Goal: Contribute content: Add original content to the website for others to see

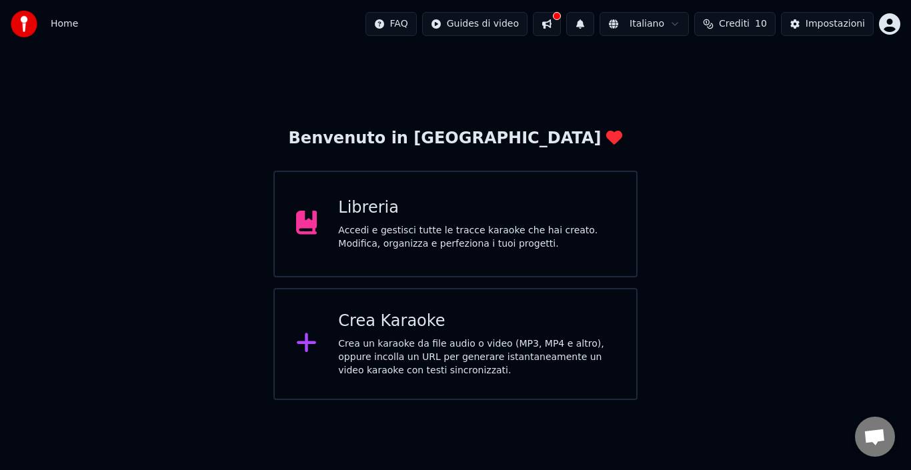
click at [390, 333] on div "Crea Karaoke Crea un karaoke da file audio o video (MP3, MP4 e altro), oppure i…" at bounding box center [476, 344] width 277 height 67
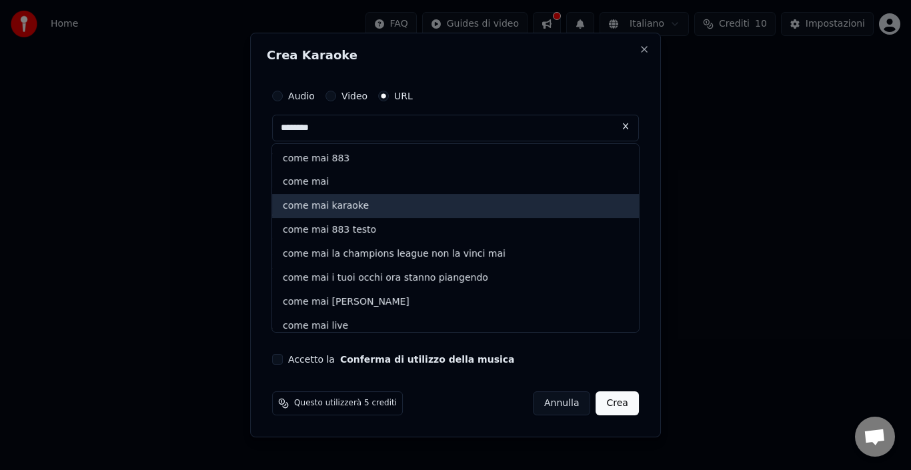
click at [380, 201] on div "come mai karaoke" at bounding box center [455, 207] width 367 height 24
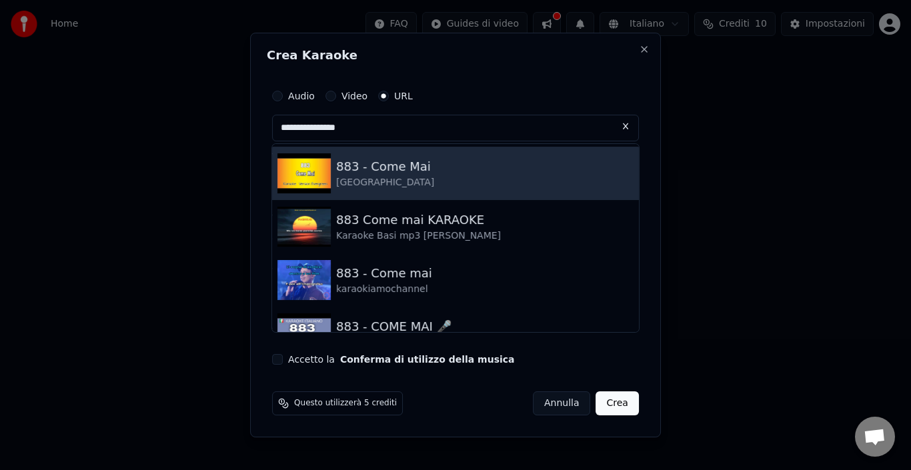
click at [380, 179] on div "[GEOGRAPHIC_DATA]" at bounding box center [385, 182] width 98 height 13
type input "**********"
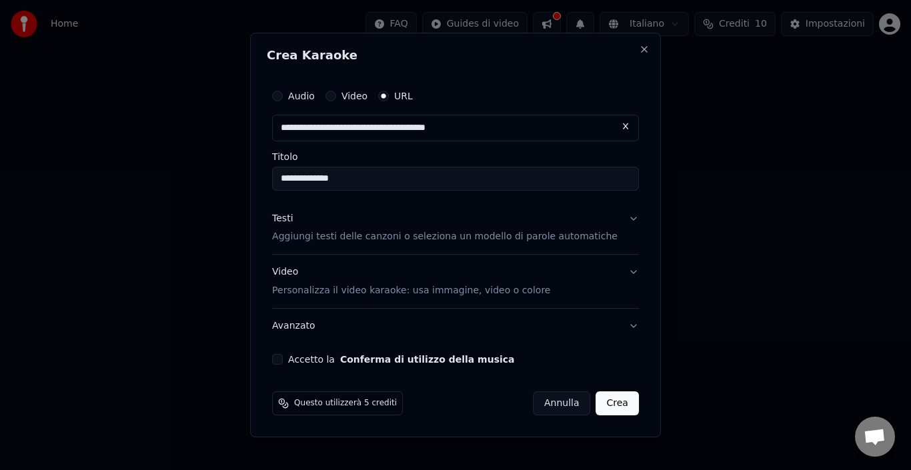
click at [528, 246] on button "Testi Aggiungi testi delle canzoni o seleziona un modello di parole automatiche" at bounding box center [455, 228] width 367 height 53
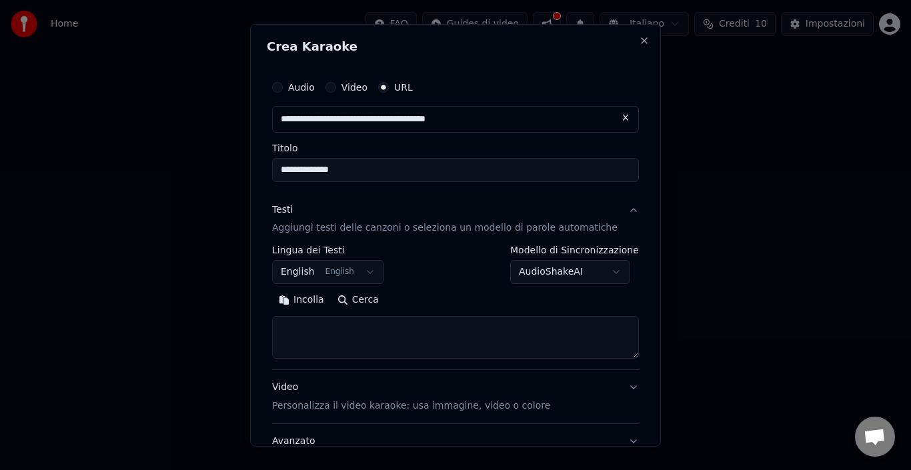
click at [356, 342] on textarea at bounding box center [455, 337] width 367 height 43
click at [314, 292] on button "Incolla" at bounding box center [301, 300] width 59 height 21
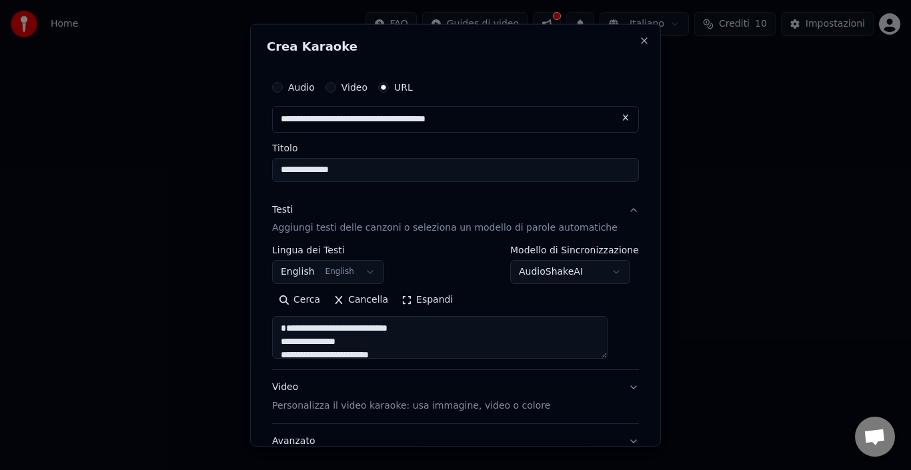
click at [442, 326] on textarea at bounding box center [440, 337] width 336 height 43
type textarea "**********"
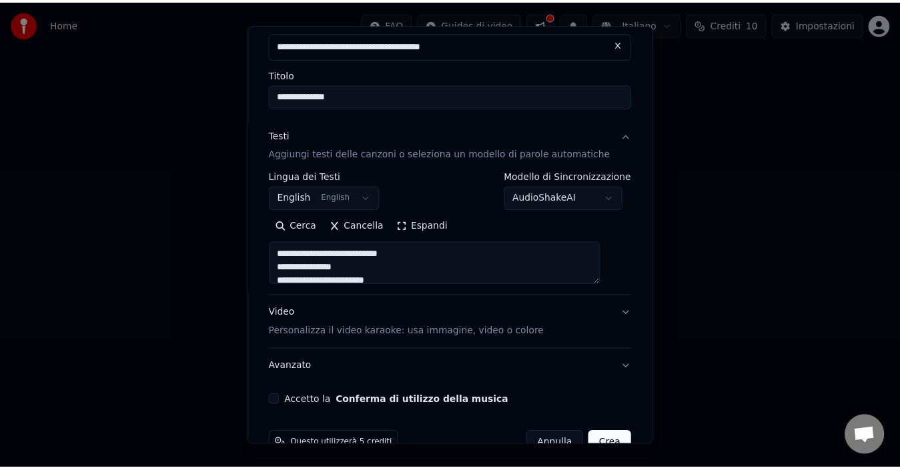
scroll to position [106, 0]
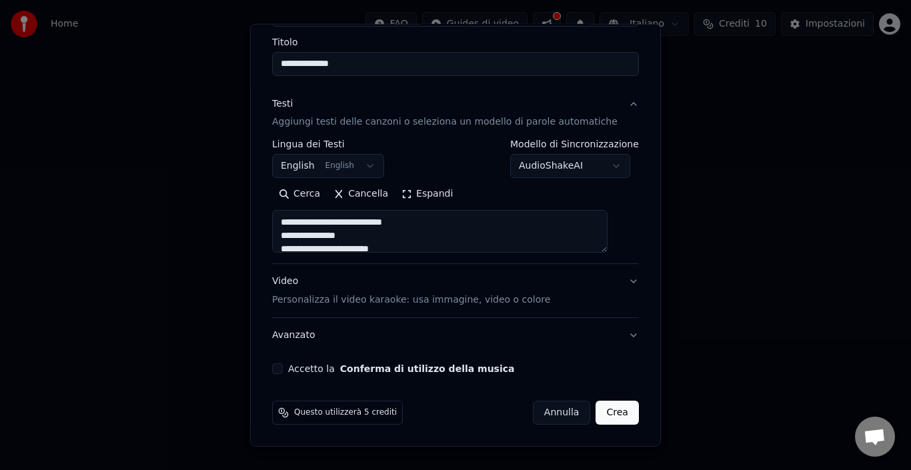
click at [609, 412] on button "Crea" at bounding box center [618, 413] width 43 height 24
select select "**"
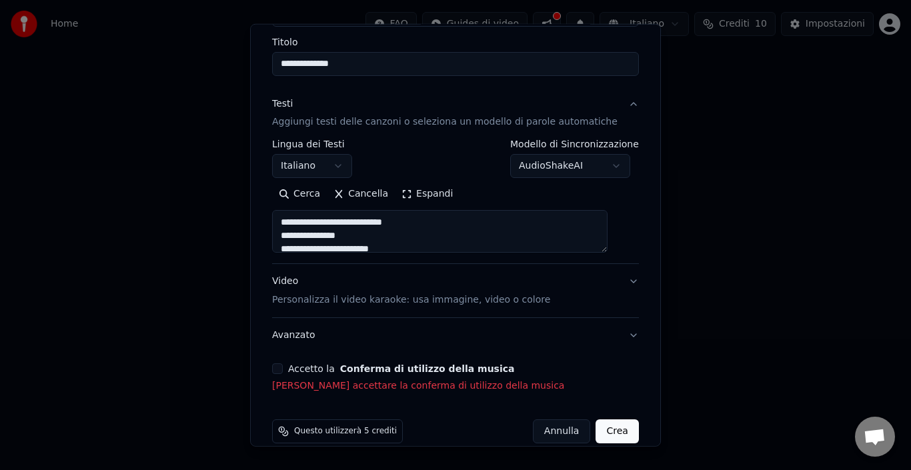
click at [283, 370] on button "Accetto la Conferma di utilizzo della musica" at bounding box center [277, 369] width 11 height 11
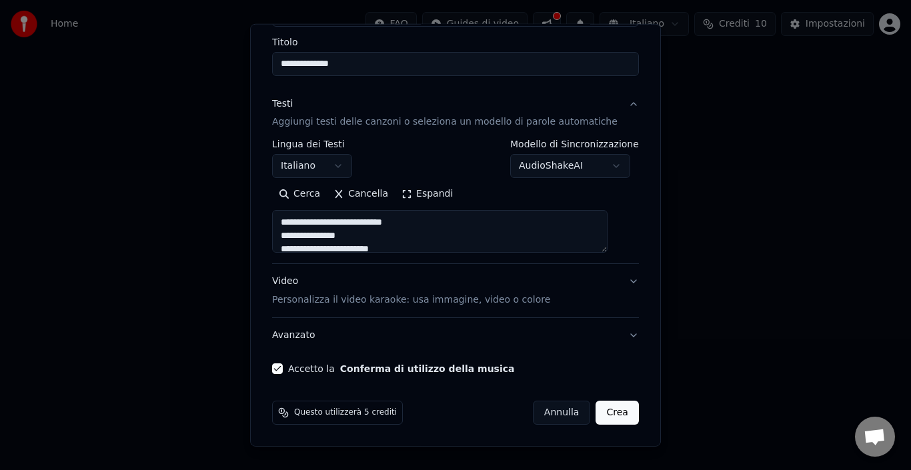
click at [597, 414] on button "Crea" at bounding box center [618, 413] width 43 height 24
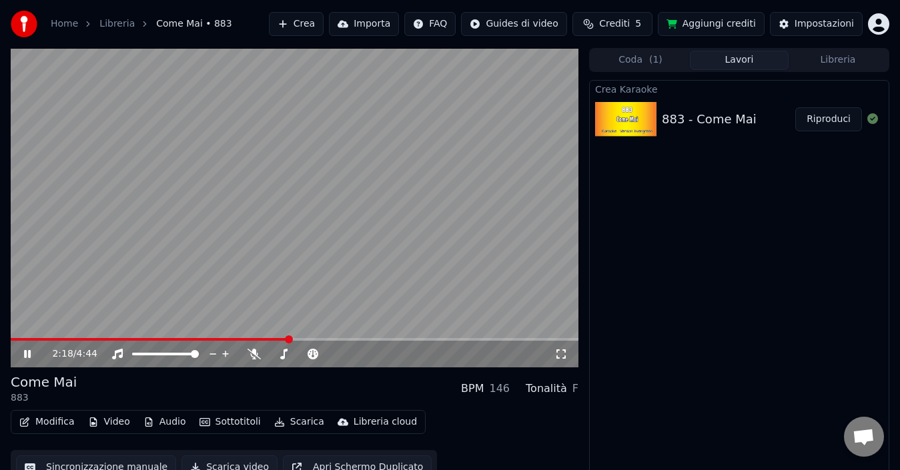
click at [338, 153] on video at bounding box center [295, 208] width 568 height 320
click at [22, 344] on div "2:19 / 4:44" at bounding box center [295, 354] width 568 height 27
click at [20, 334] on video at bounding box center [295, 208] width 568 height 320
drag, startPoint x: 286, startPoint y: 332, endPoint x: 0, endPoint y: 324, distance: 286.4
click at [0, 324] on div "2:21 / 4:44 Come Mai 883 BPM 146 Tonalità F Modifica Video Audio Sottotitoli Sc…" at bounding box center [450, 266] width 900 height 437
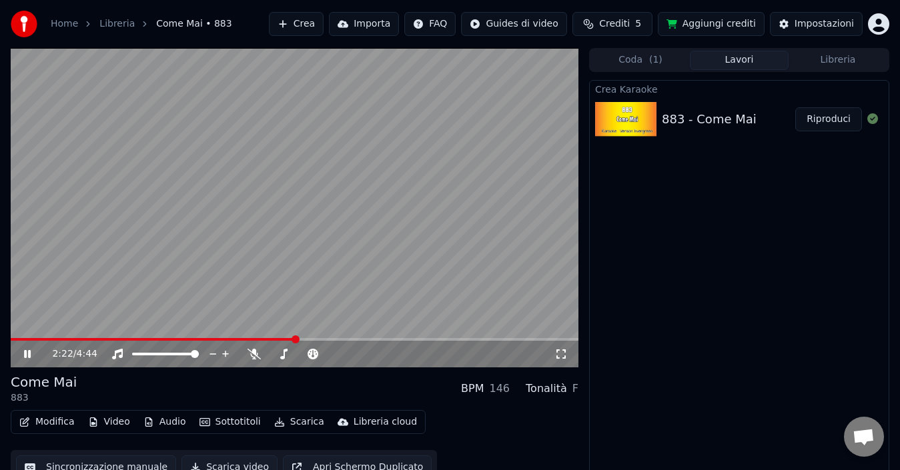
click at [22, 336] on video at bounding box center [295, 208] width 568 height 320
click at [25, 336] on span at bounding box center [29, 340] width 8 height 8
click at [30, 352] on icon at bounding box center [36, 354] width 31 height 11
click at [382, 128] on video at bounding box center [295, 208] width 568 height 320
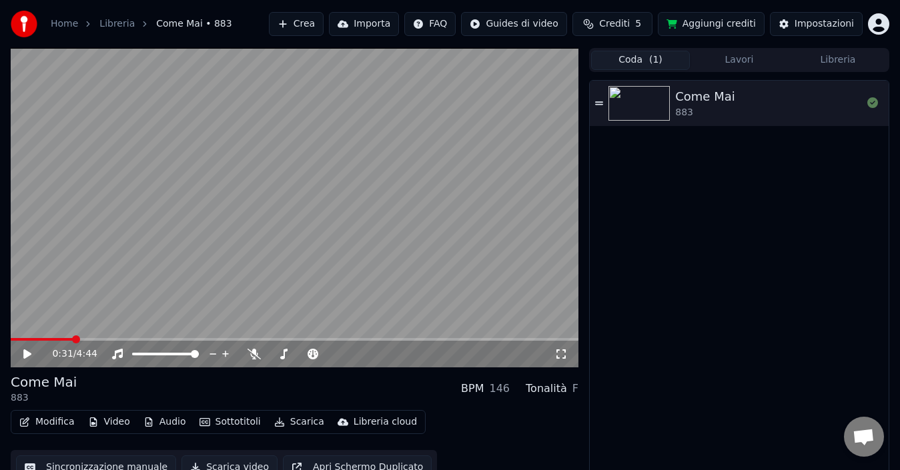
click at [649, 61] on button "Coda ( 1 )" at bounding box center [640, 60] width 99 height 19
click at [755, 61] on button "Lavori" at bounding box center [739, 60] width 99 height 19
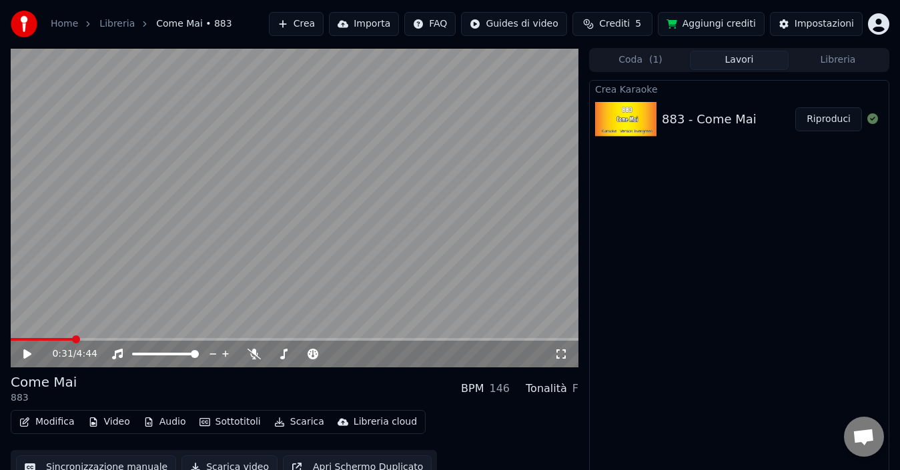
click at [835, 121] on button "Riproduci" at bounding box center [828, 119] width 67 height 24
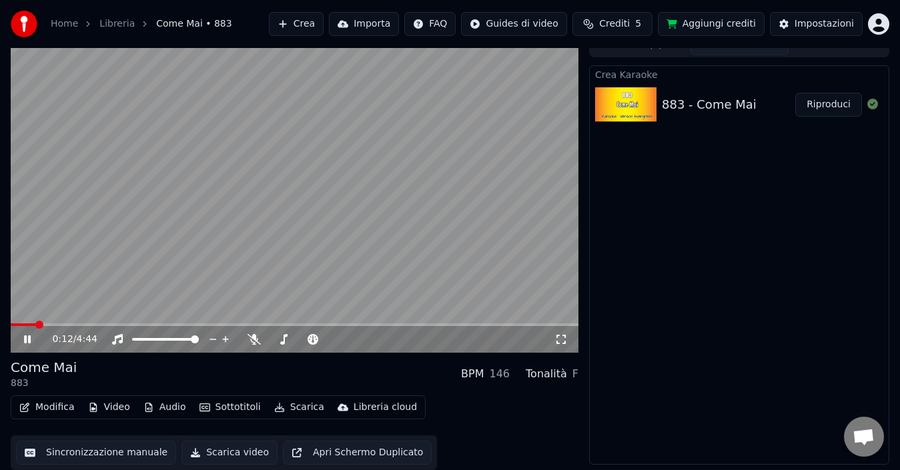
click at [144, 229] on video at bounding box center [295, 193] width 568 height 320
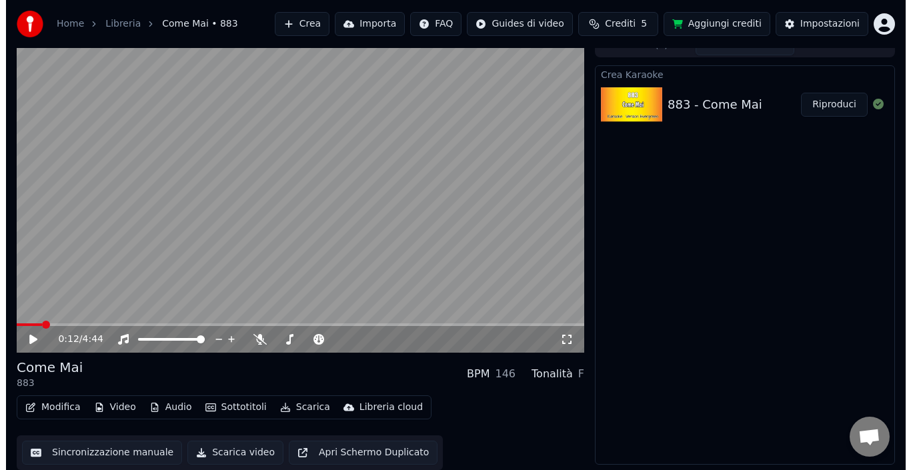
scroll to position [0, 0]
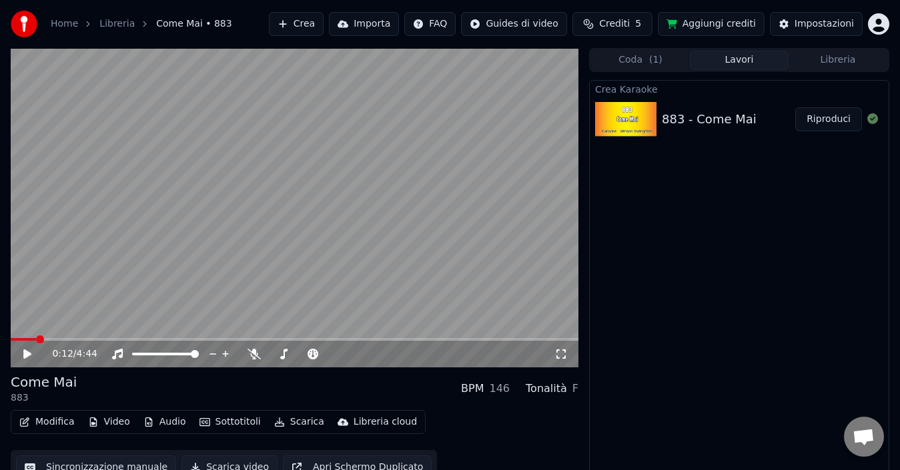
drag, startPoint x: 212, startPoint y: 329, endPoint x: 204, endPoint y: 333, distance: 9.0
click at [210, 329] on video at bounding box center [295, 208] width 568 height 320
click at [196, 339] on span at bounding box center [295, 339] width 568 height 3
click at [260, 213] on video at bounding box center [295, 208] width 568 height 320
click at [354, 339] on span at bounding box center [295, 339] width 568 height 3
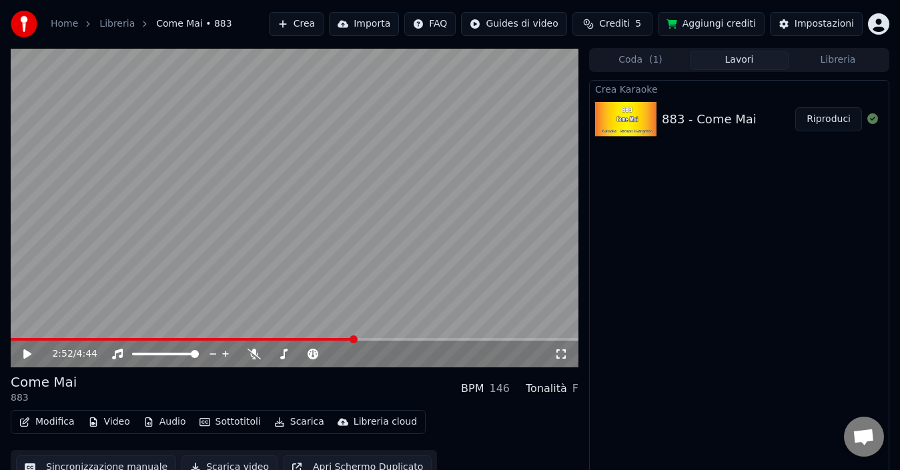
click at [26, 359] on icon at bounding box center [36, 354] width 31 height 11
click at [426, 331] on video at bounding box center [295, 208] width 568 height 320
click at [843, 60] on button "Libreria" at bounding box center [838, 60] width 99 height 19
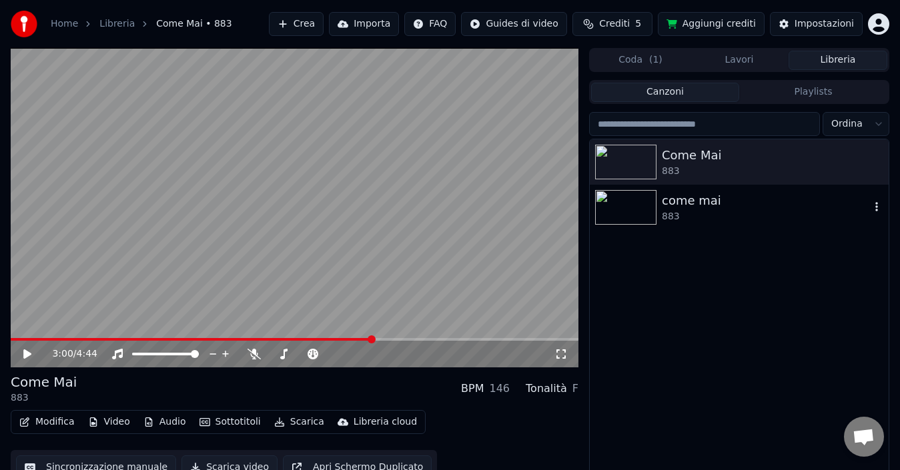
click at [655, 208] on img at bounding box center [625, 207] width 61 height 35
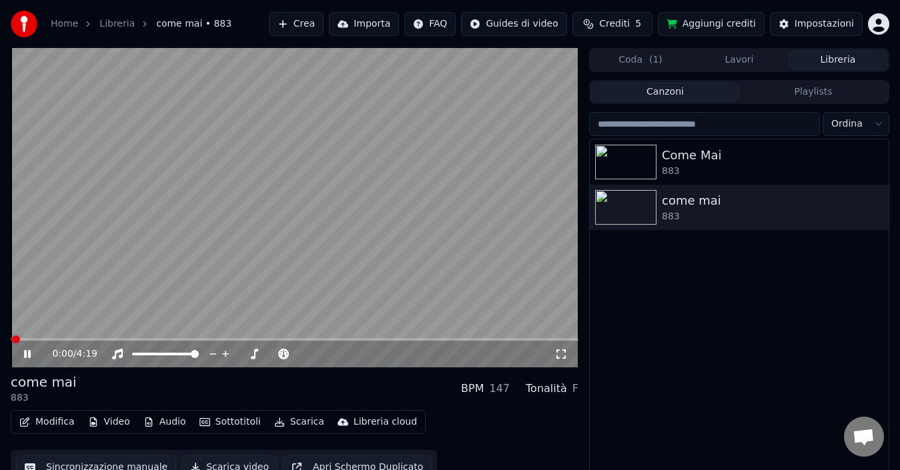
click at [98, 340] on span at bounding box center [295, 339] width 568 height 3
click at [28, 352] on icon at bounding box center [36, 354] width 31 height 11
click at [214, 418] on button "Sottotitoli" at bounding box center [230, 422] width 72 height 19
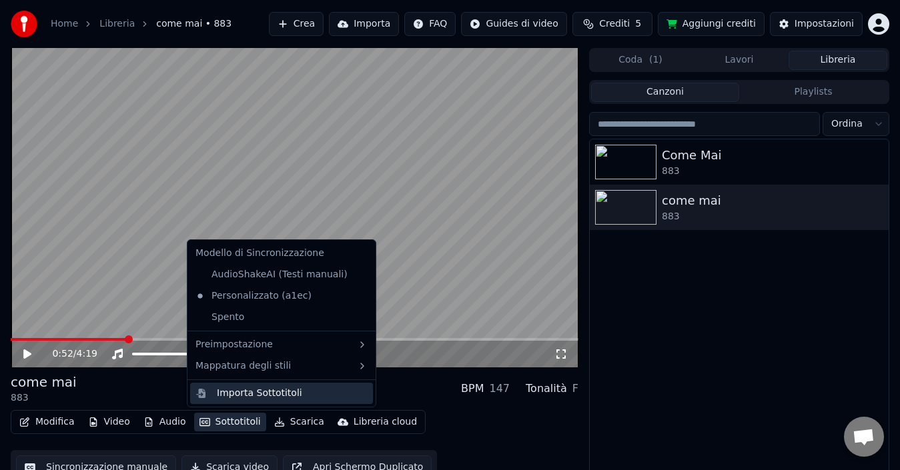
click at [256, 390] on div "Importa Sottotitoli" at bounding box center [259, 393] width 85 height 13
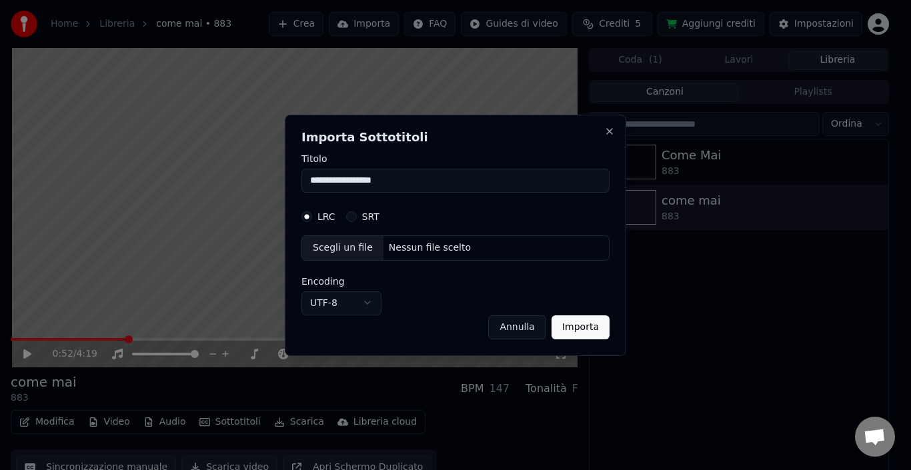
click at [508, 332] on button "Annulla" at bounding box center [517, 327] width 58 height 24
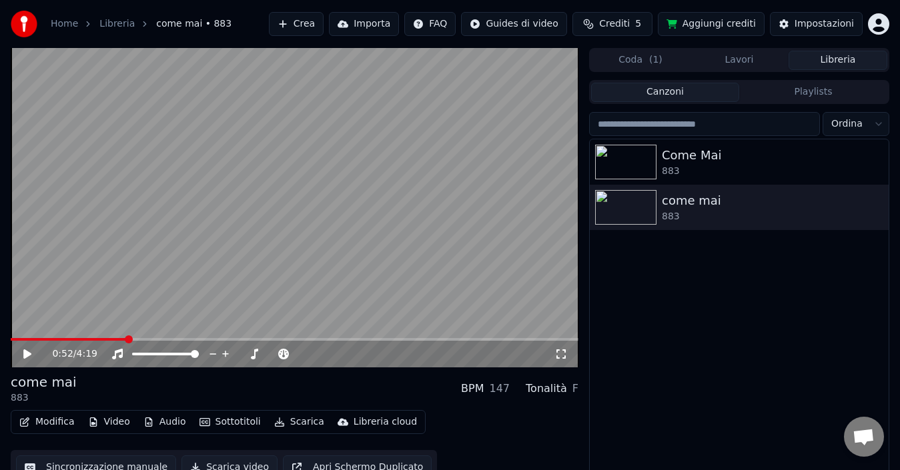
click at [56, 424] on button "Modifica" at bounding box center [47, 422] width 66 height 19
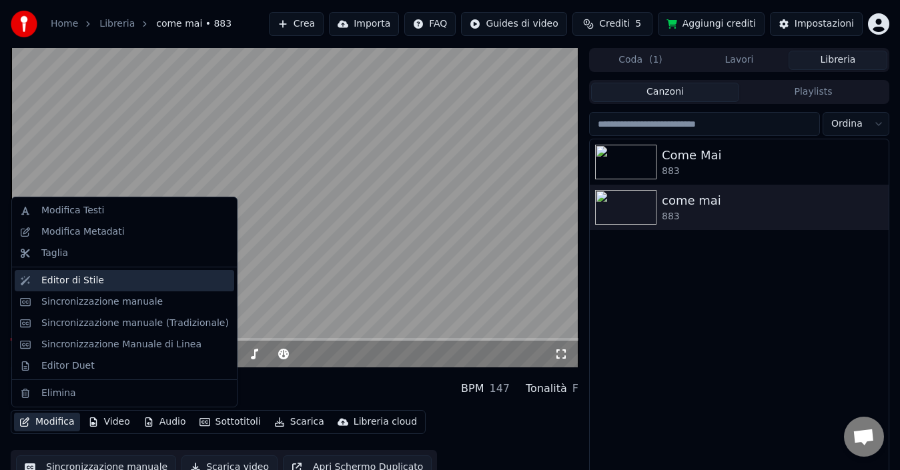
click at [126, 278] on div "Editor di Stile" at bounding box center [134, 280] width 187 height 13
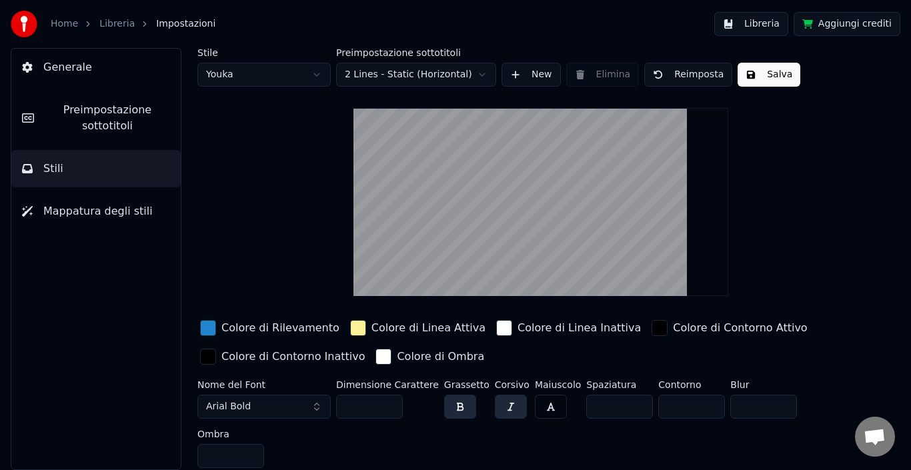
click at [210, 324] on div "button" at bounding box center [208, 328] width 16 height 16
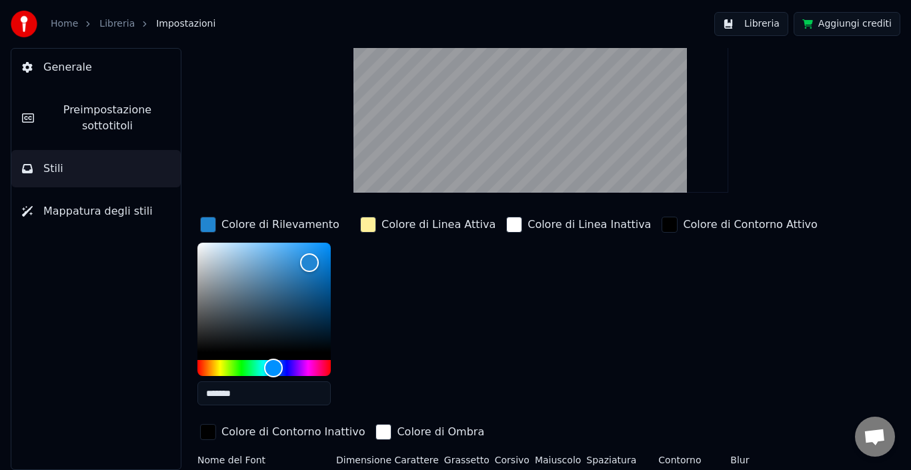
scroll to position [96, 0]
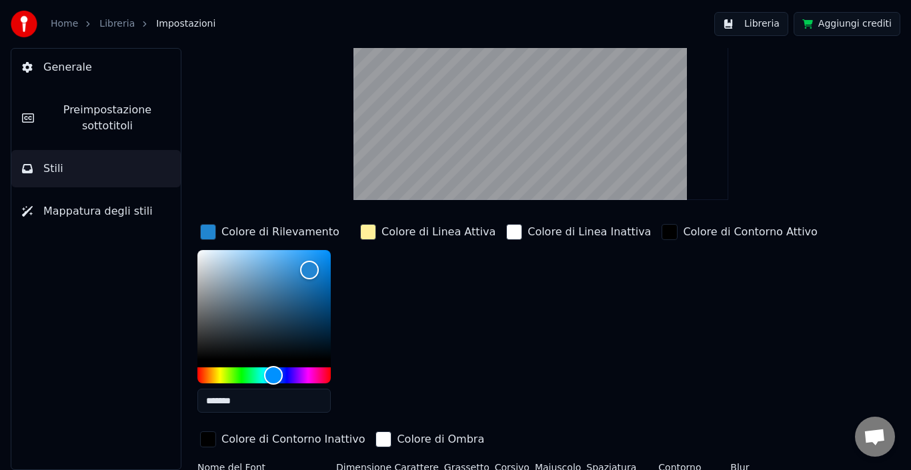
click at [208, 232] on div "button" at bounding box center [208, 232] width 16 height 16
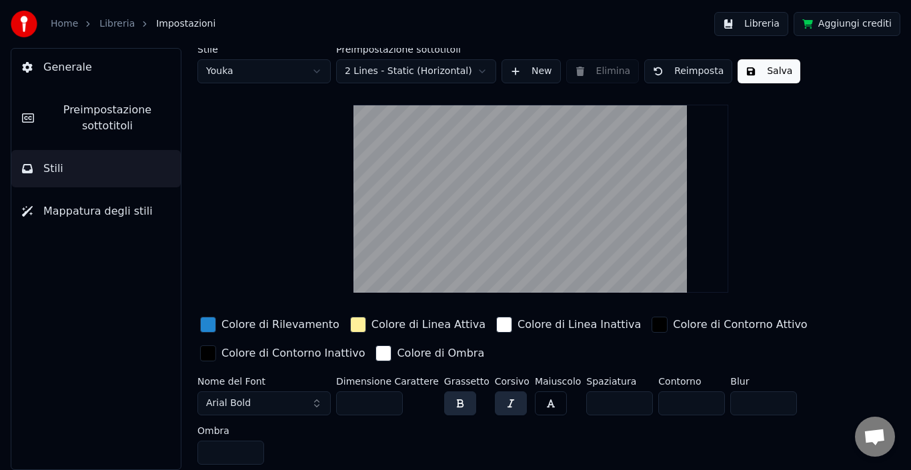
scroll to position [2, 0]
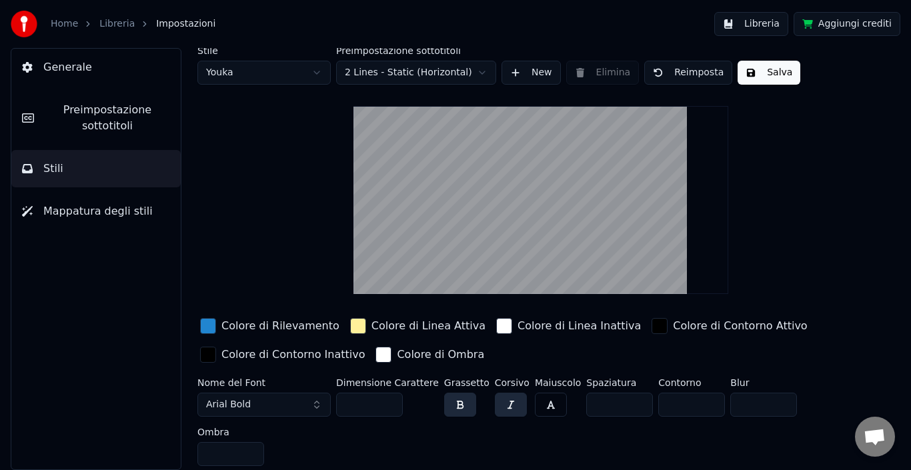
click at [206, 320] on div "button" at bounding box center [208, 326] width 16 height 16
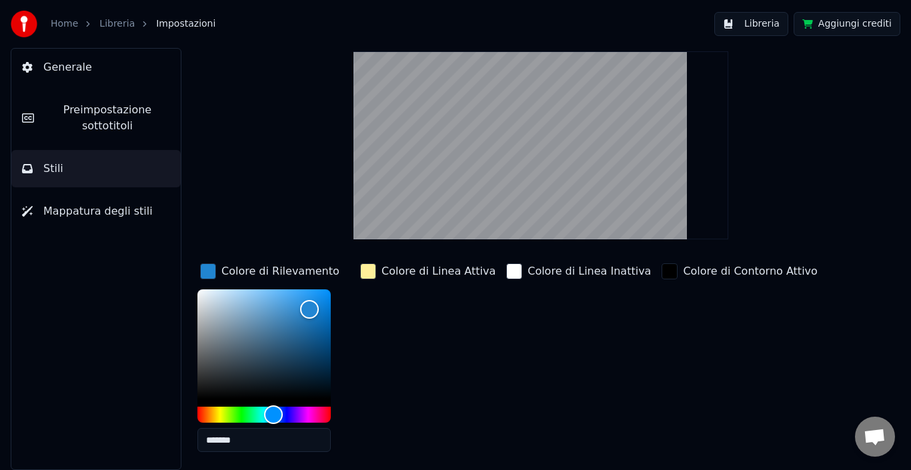
scroll to position [61, 0]
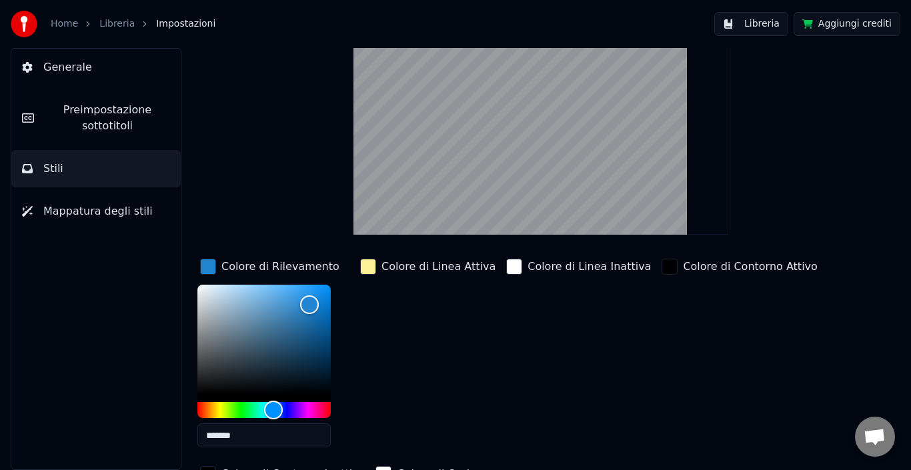
click at [510, 258] on div "Colore di Linea Inattiva" at bounding box center [579, 266] width 150 height 21
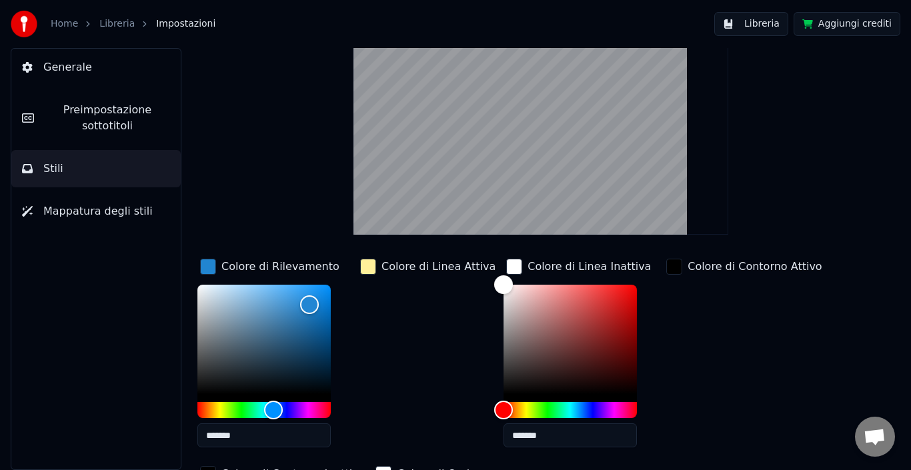
click at [196, 284] on div "Stile Youka Preimpostazione sottotitoli 2 Lines - Static (Horizontal) New Elimi…" at bounding box center [541, 259] width 741 height 422
type input "*******"
click at [204, 286] on div "Color" at bounding box center [264, 339] width 133 height 109
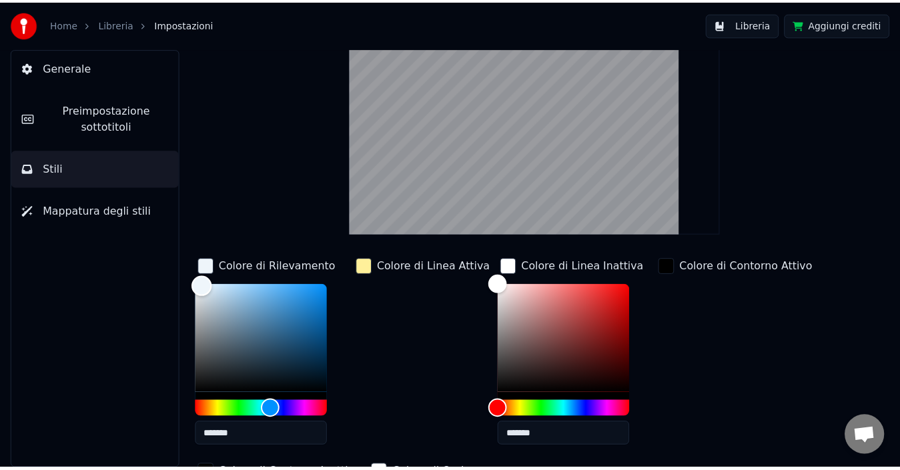
scroll to position [0, 0]
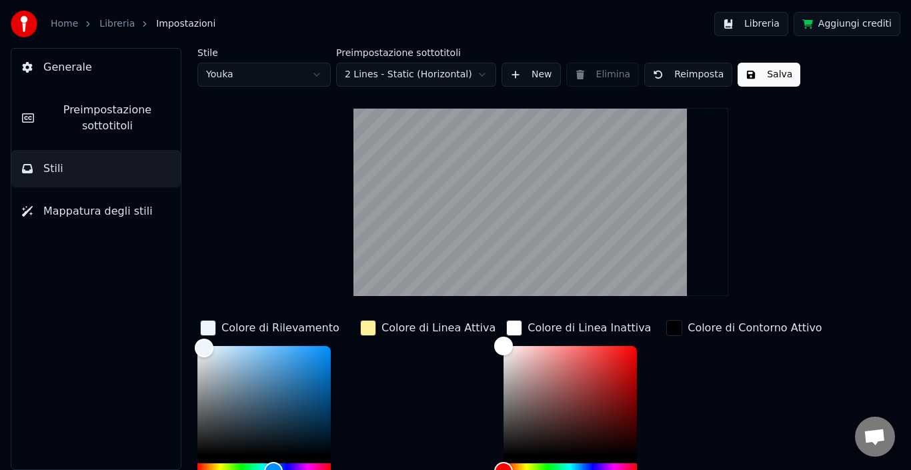
click at [775, 76] on button "Salva" at bounding box center [769, 75] width 63 height 24
click at [771, 76] on button "Salva" at bounding box center [769, 75] width 63 height 24
click at [769, 20] on button "Libreria" at bounding box center [752, 24] width 74 height 24
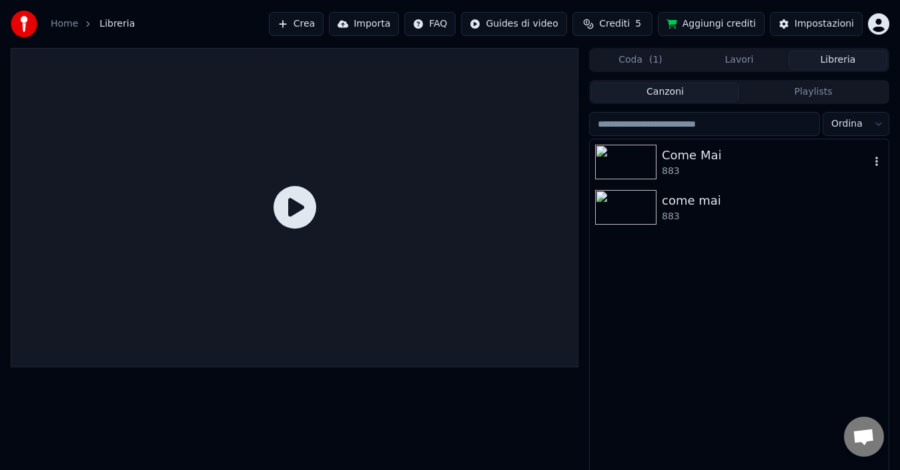
click at [719, 165] on div "883" at bounding box center [766, 171] width 208 height 13
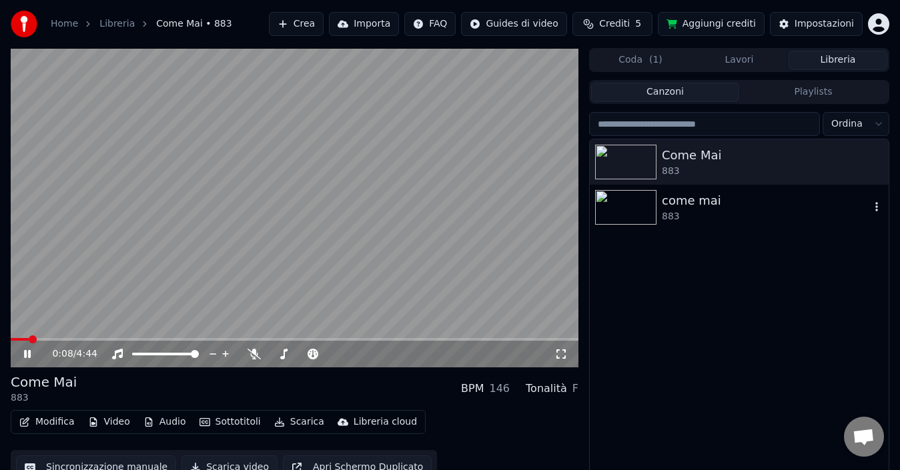
click at [675, 222] on div "883" at bounding box center [766, 216] width 208 height 13
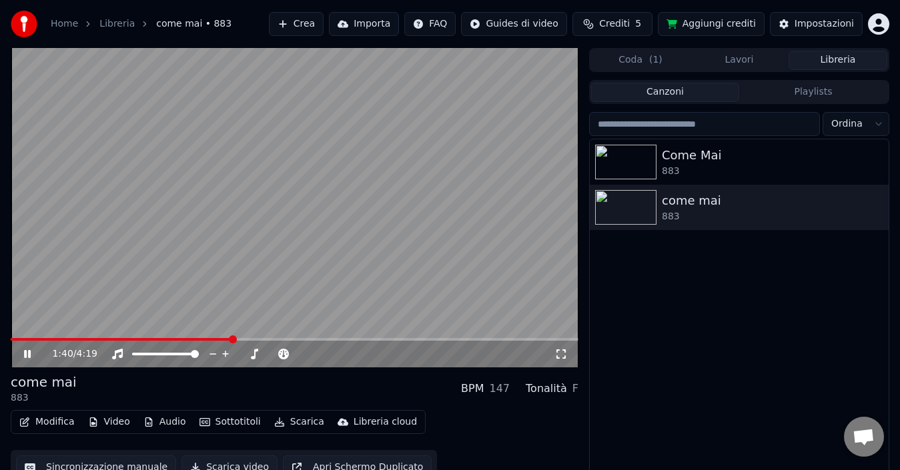
click at [314, 168] on video at bounding box center [295, 208] width 568 height 320
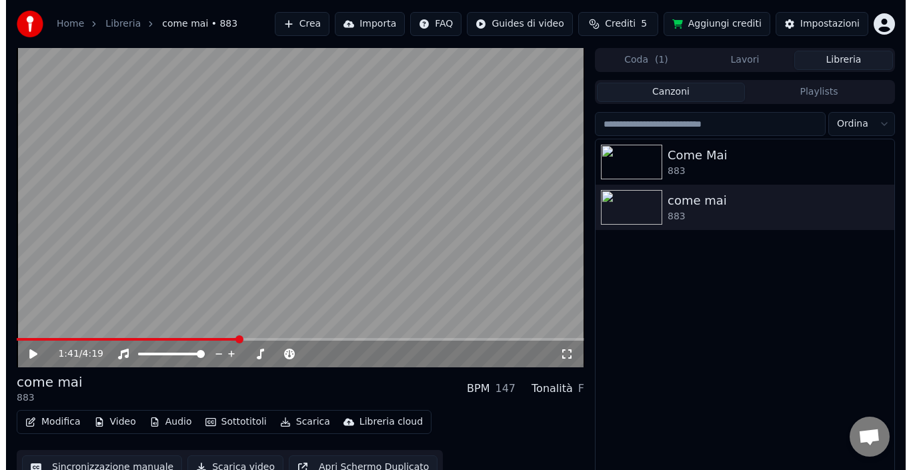
scroll to position [21, 0]
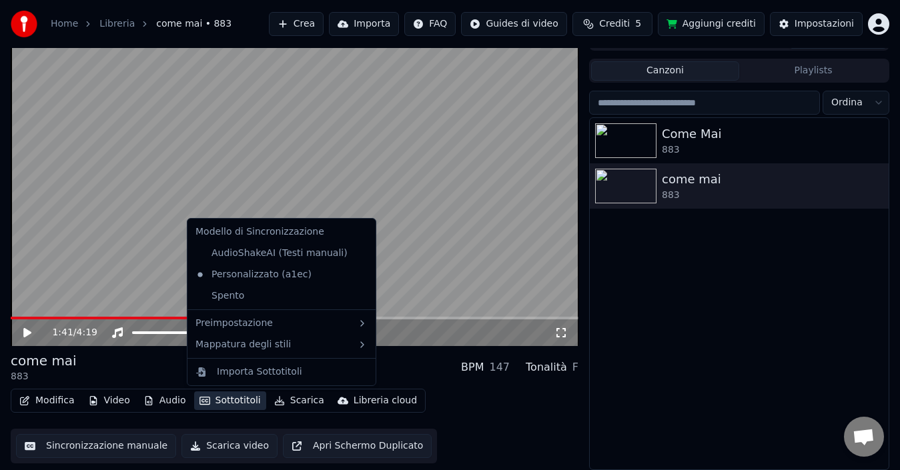
click at [228, 400] on button "Sottotitoli" at bounding box center [230, 401] width 72 height 19
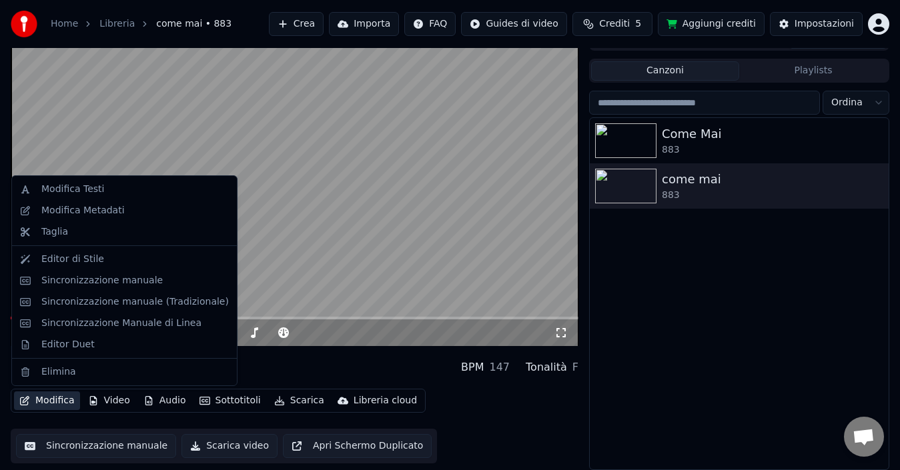
click at [26, 404] on icon "button" at bounding box center [24, 400] width 11 height 9
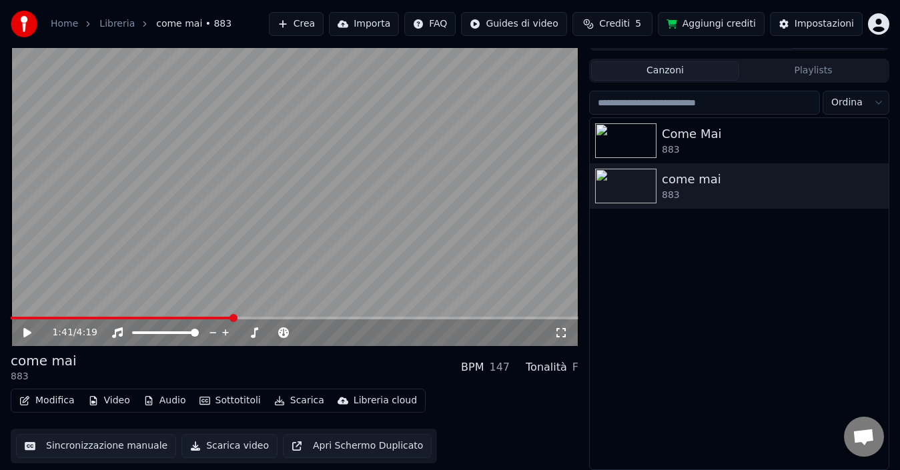
click at [26, 404] on icon "button" at bounding box center [24, 400] width 11 height 9
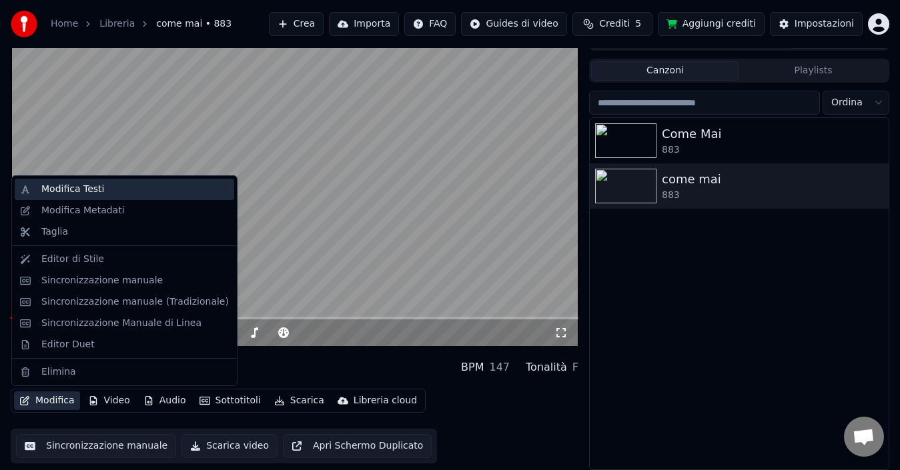
click at [106, 188] on div "Modifica Testi" at bounding box center [134, 189] width 187 height 13
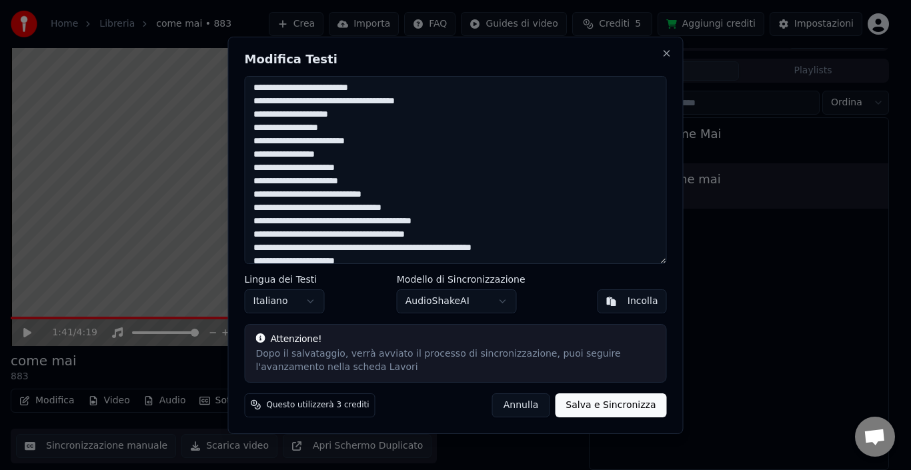
scroll to position [107, 0]
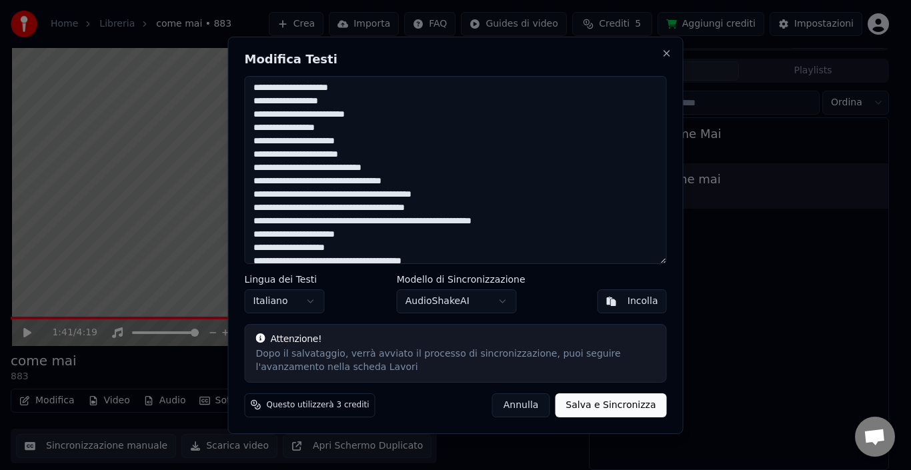
click at [546, 224] on textarea at bounding box center [456, 170] width 422 height 188
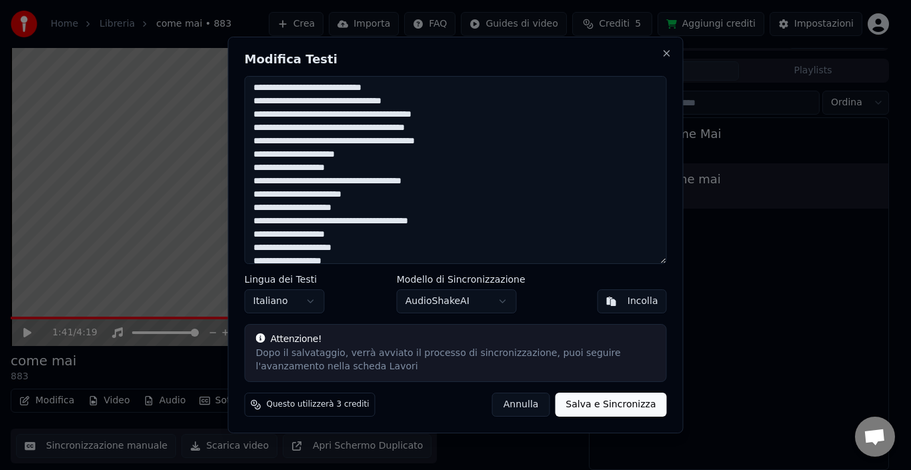
scroll to position [214, 0]
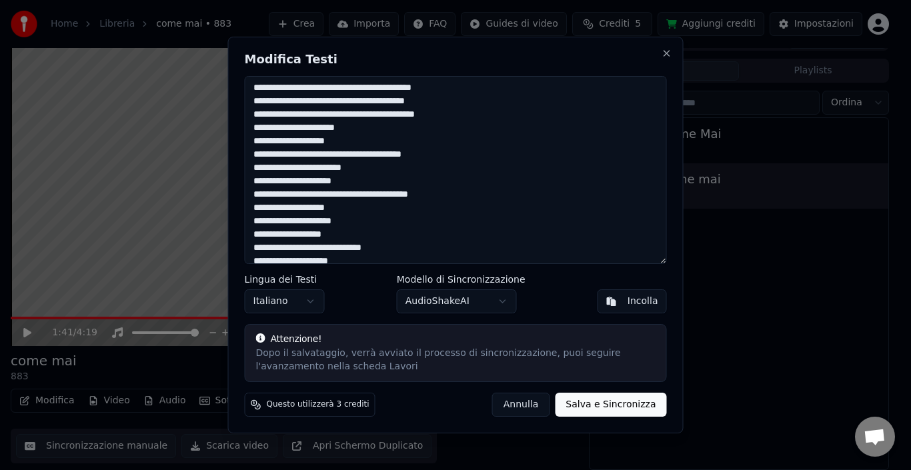
click at [334, 202] on textarea at bounding box center [456, 170] width 422 height 188
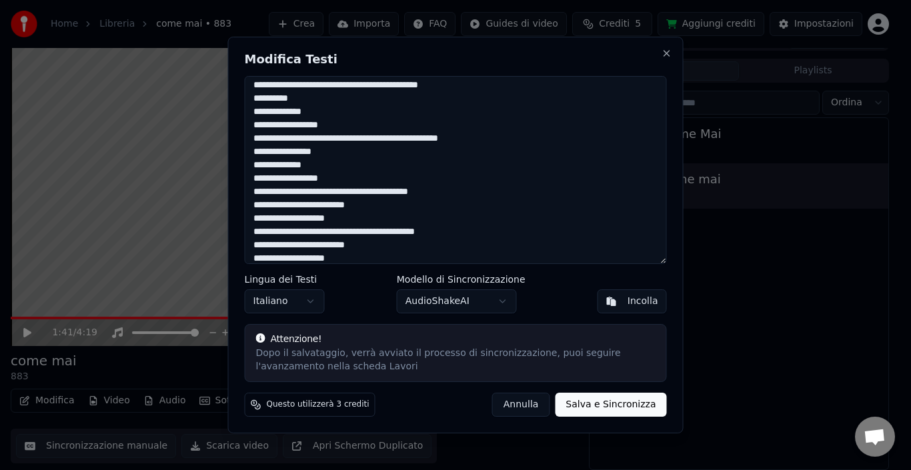
scroll to position [490, 0]
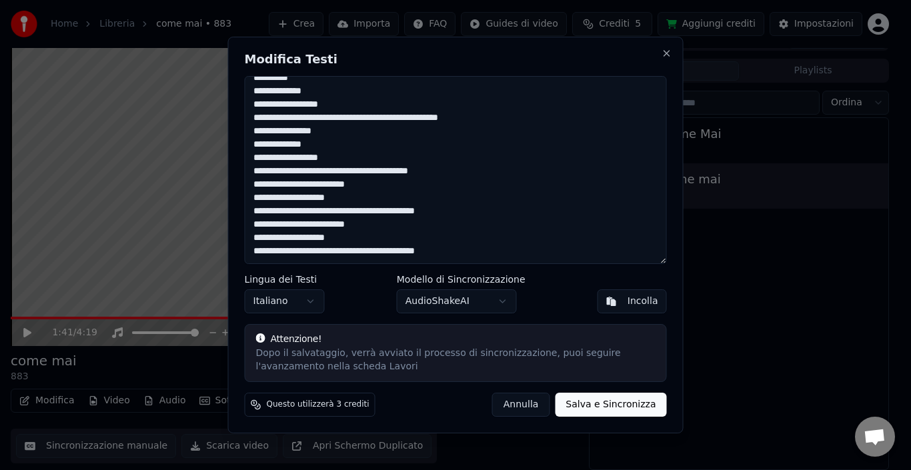
click at [615, 406] on button "Salva e Sincronizza" at bounding box center [610, 405] width 111 height 24
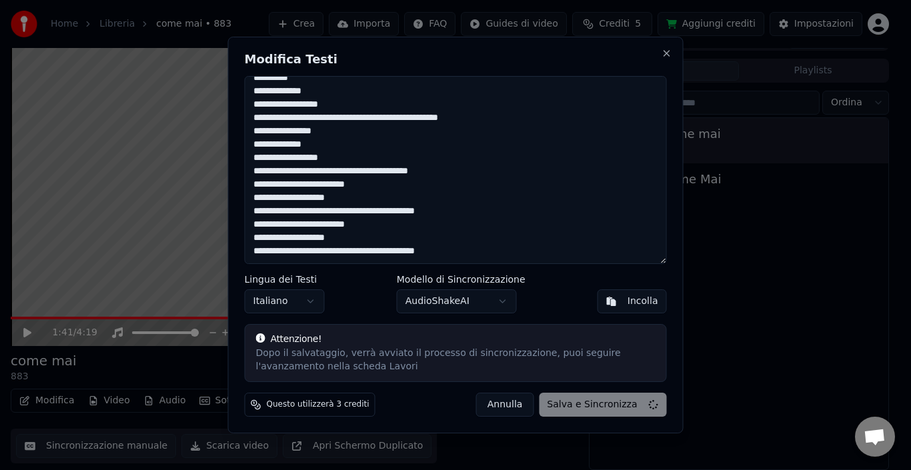
type textarea "**********"
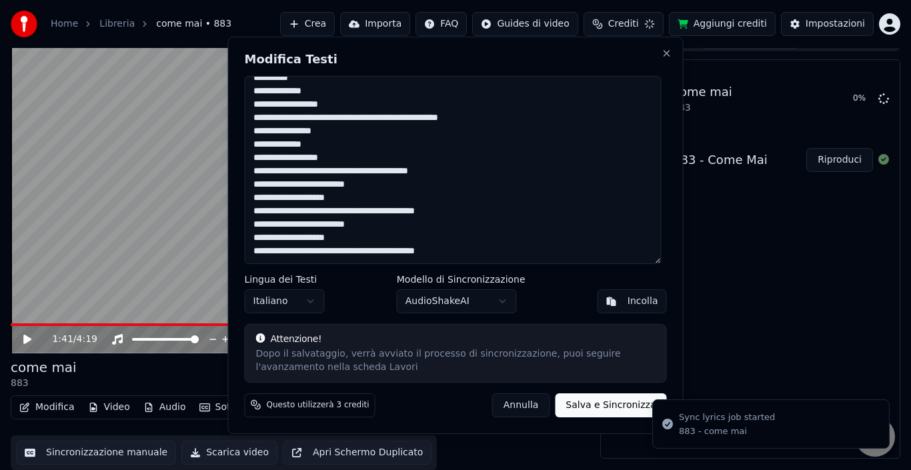
scroll to position [15, 0]
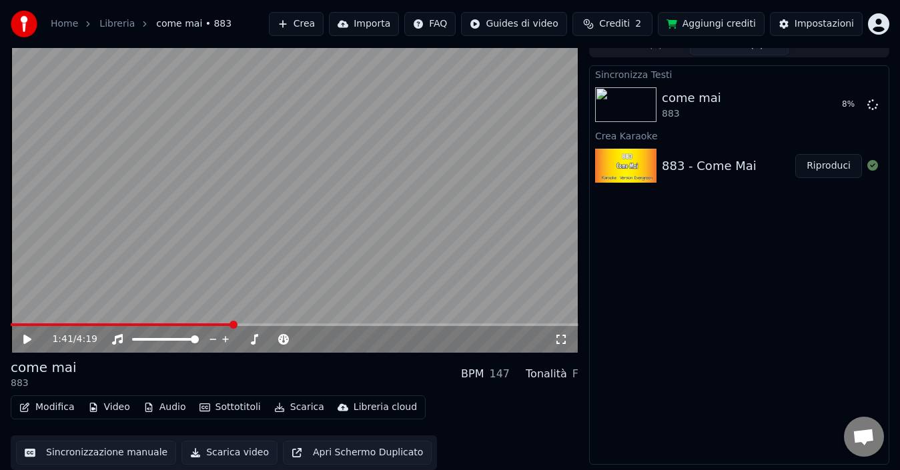
click at [745, 18] on button "Aggiungi crediti" at bounding box center [711, 24] width 107 height 24
click at [28, 339] on icon at bounding box center [36, 339] width 31 height 11
click at [831, 105] on button "Riproduci" at bounding box center [828, 105] width 67 height 24
click at [30, 335] on icon at bounding box center [36, 339] width 31 height 11
click at [709, 99] on div "come mai" at bounding box center [691, 98] width 59 height 19
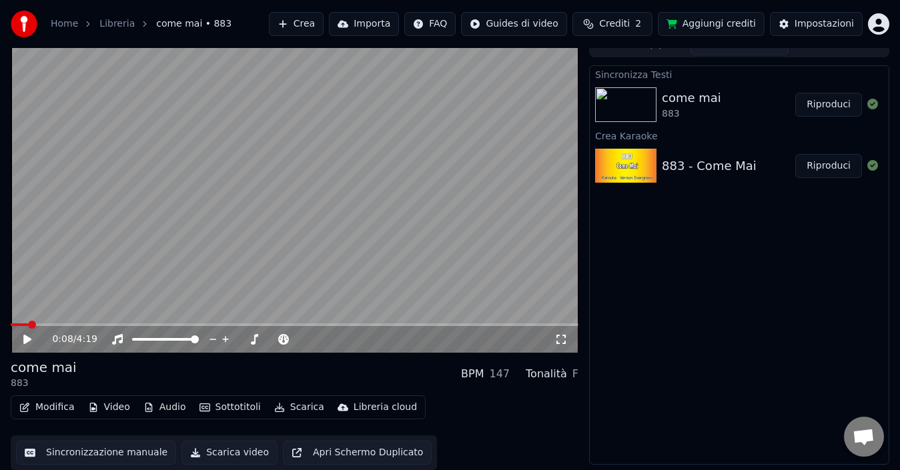
click at [60, 373] on div "come mai" at bounding box center [44, 367] width 66 height 19
click at [46, 367] on div "come mai" at bounding box center [44, 367] width 66 height 19
click at [28, 405] on icon "button" at bounding box center [24, 407] width 9 height 9
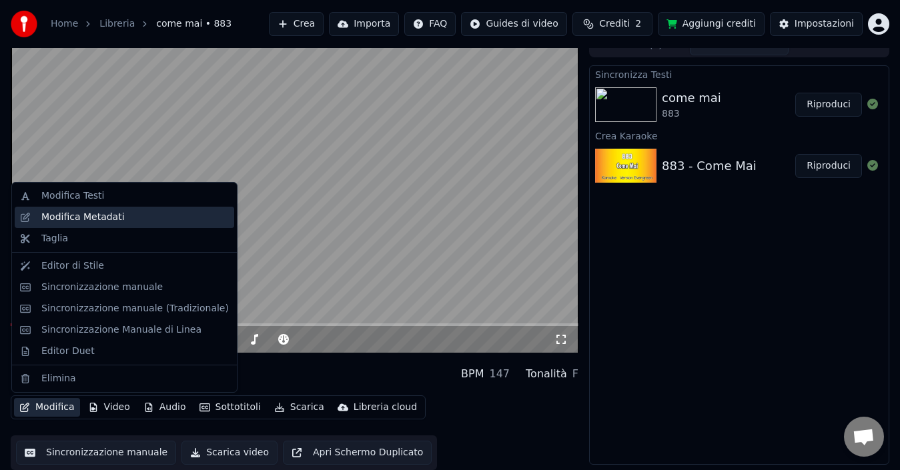
click at [144, 217] on div "Modifica Metadati" at bounding box center [134, 217] width 187 height 13
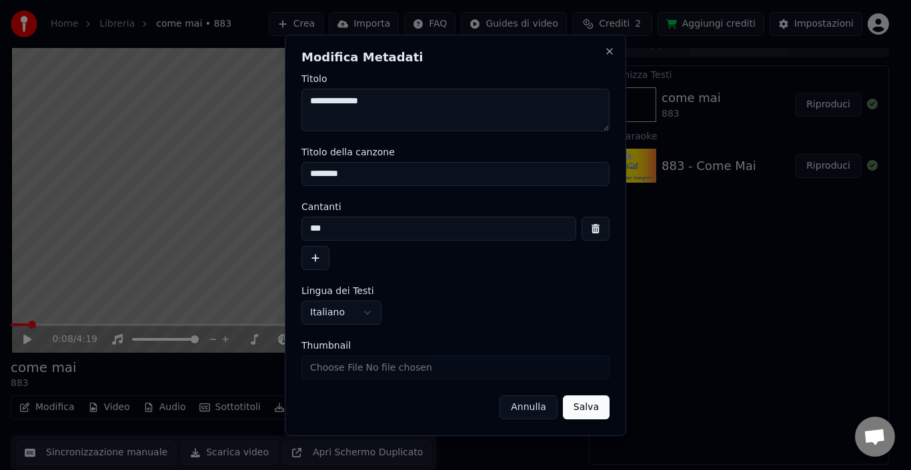
drag, startPoint x: 386, startPoint y: 99, endPoint x: 284, endPoint y: 101, distance: 102.1
click at [284, 101] on body "**********" at bounding box center [450, 220] width 900 height 470
type textarea "**********"
click at [599, 409] on button "Salva" at bounding box center [586, 408] width 47 height 24
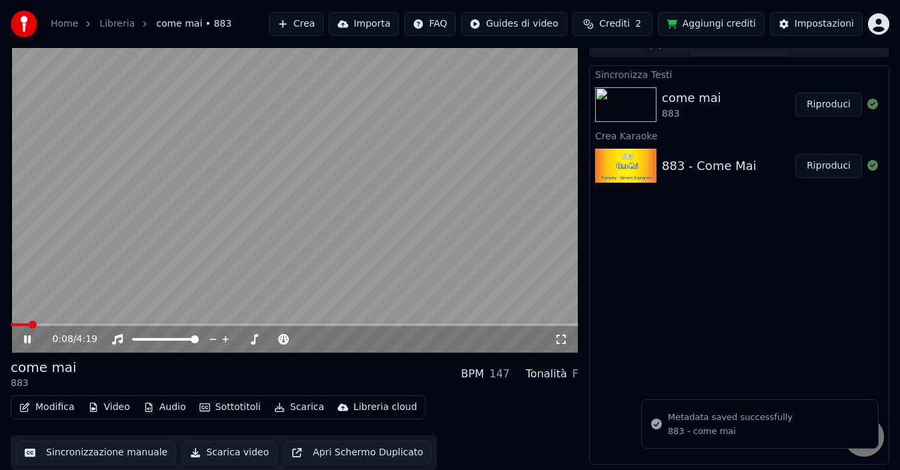
click at [26, 339] on icon at bounding box center [27, 340] width 7 height 8
click at [11, 321] on span at bounding box center [15, 325] width 8 height 8
click at [24, 341] on icon at bounding box center [27, 339] width 8 height 9
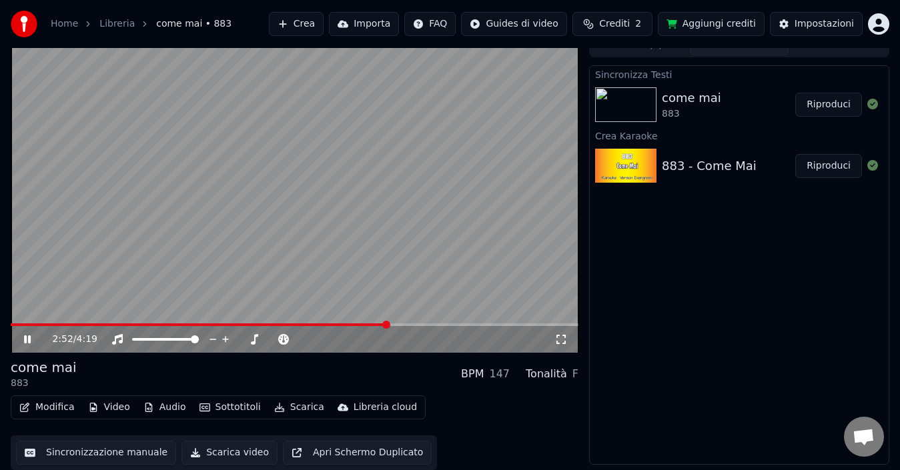
click at [388, 325] on span at bounding box center [295, 325] width 568 height 3
click at [164, 339] on span at bounding box center [148, 339] width 32 height 3
click at [142, 337] on div at bounding box center [177, 339] width 107 height 13
drag, startPoint x: 158, startPoint y: 337, endPoint x: 138, endPoint y: 337, distance: 20.0
click at [138, 337] on div at bounding box center [177, 339] width 107 height 13
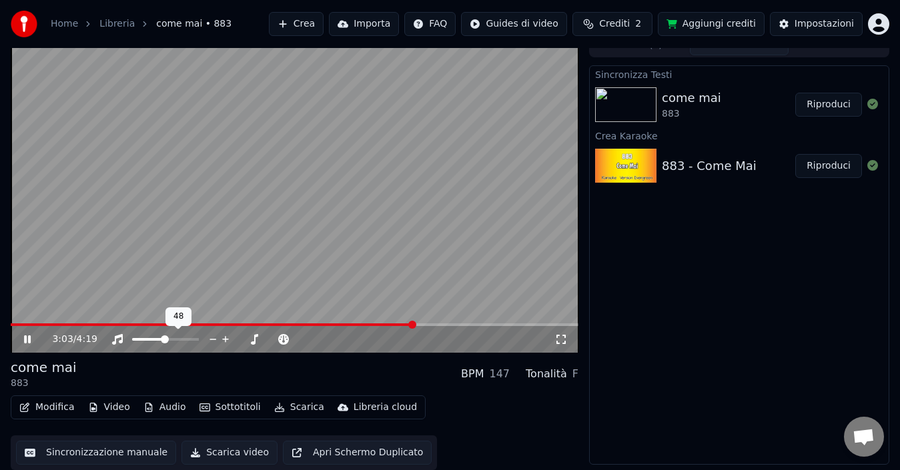
click at [152, 341] on div at bounding box center [177, 339] width 107 height 13
click at [146, 337] on div at bounding box center [177, 339] width 107 height 13
drag, startPoint x: 152, startPoint y: 335, endPoint x: 140, endPoint y: 331, distance: 12.7
click at [140, 331] on div "3:07 / 4:19" at bounding box center [295, 339] width 568 height 27
click at [26, 343] on icon at bounding box center [27, 340] width 7 height 8
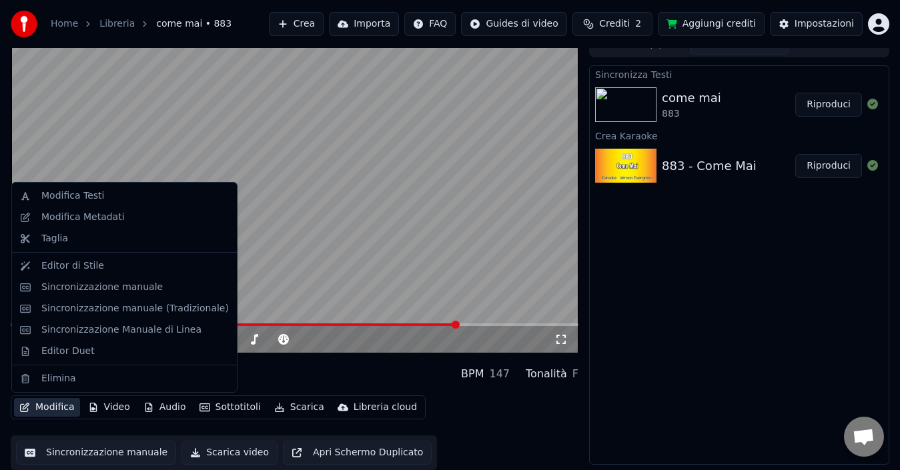
click at [62, 401] on button "Modifica" at bounding box center [47, 407] width 66 height 19
click at [104, 195] on div "Modifica Testi" at bounding box center [134, 195] width 187 height 13
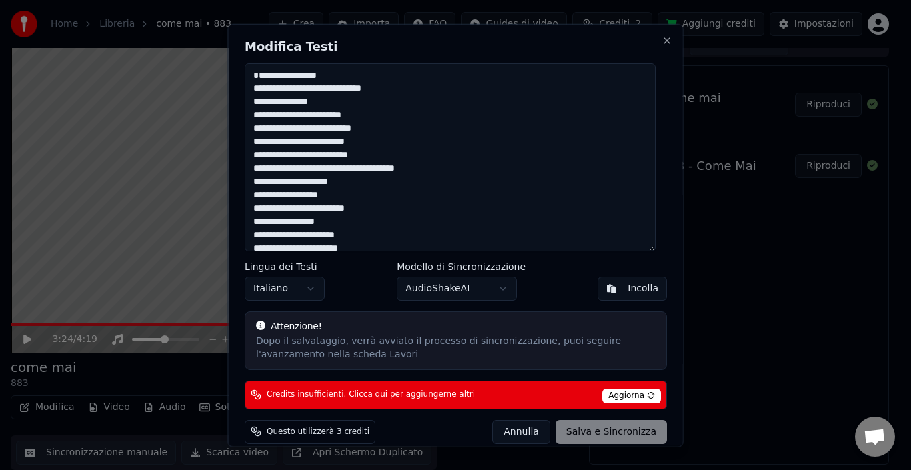
drag, startPoint x: 336, startPoint y: 73, endPoint x: 242, endPoint y: 63, distance: 94.6
click at [242, 63] on div "Modifica Testi Lingua dei Testi Italiano Modello di Sincronizzazione AudioShake…" at bounding box center [456, 235] width 456 height 424
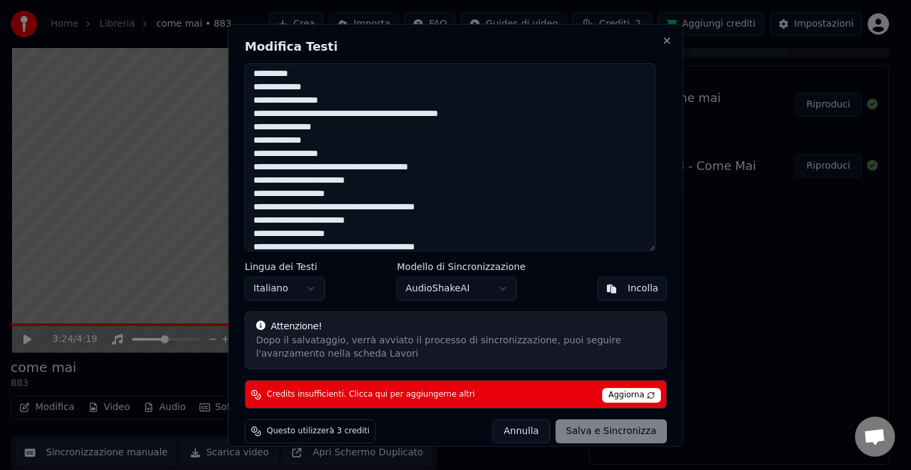
scroll to position [477, 0]
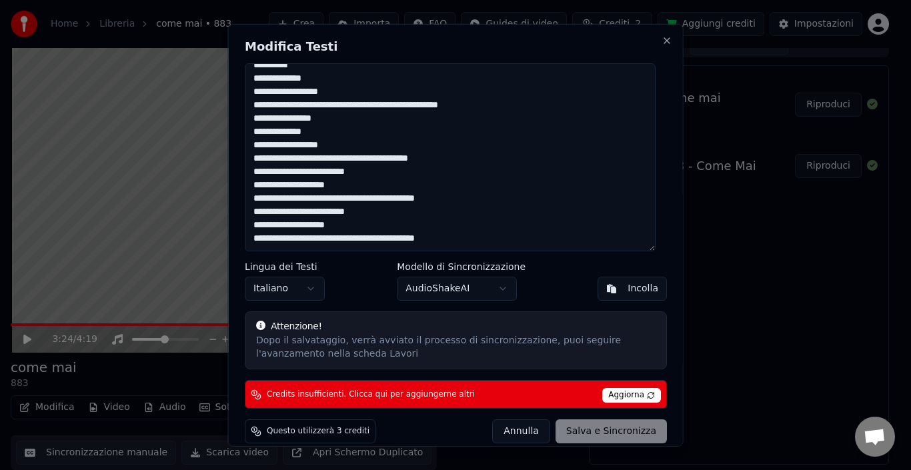
click at [252, 241] on textarea at bounding box center [450, 157] width 411 height 188
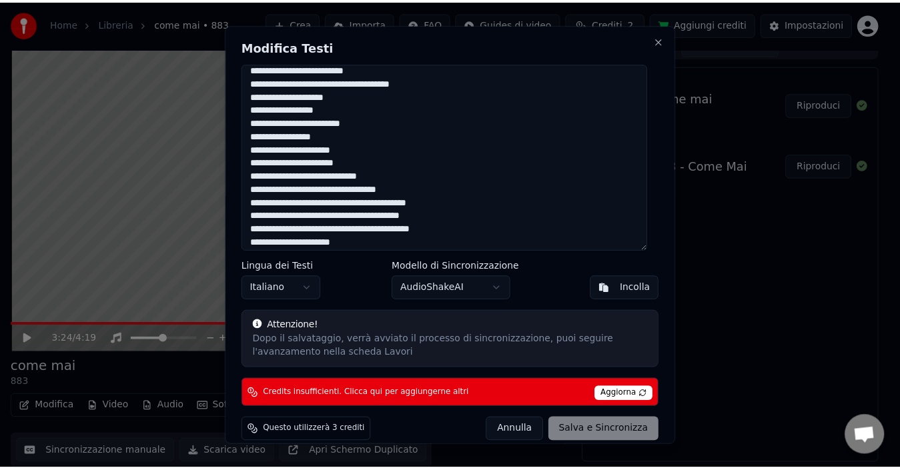
scroll to position [5, 0]
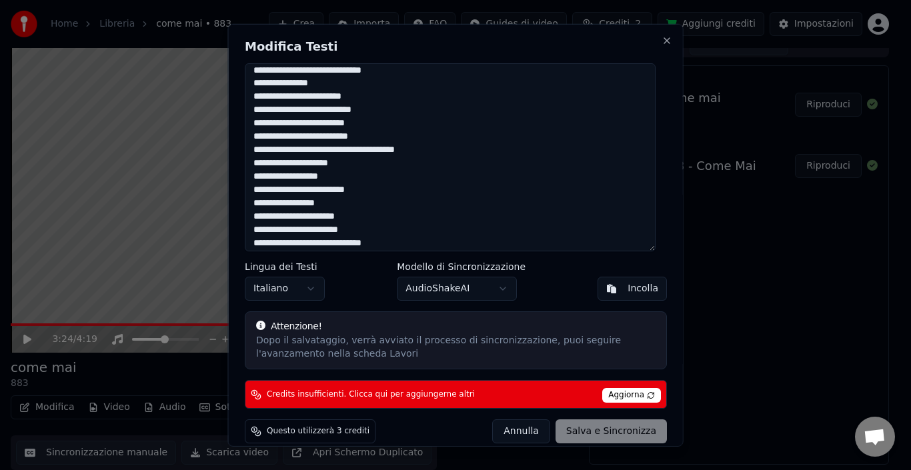
click at [631, 427] on div "[PERSON_NAME] e Sincronizza" at bounding box center [579, 432] width 175 height 24
click at [635, 397] on span "Aggiorna" at bounding box center [632, 395] width 59 height 15
click at [619, 423] on div "[PERSON_NAME] e Sincronizza" at bounding box center [579, 432] width 175 height 24
click at [516, 425] on button "Annulla" at bounding box center [521, 432] width 58 height 24
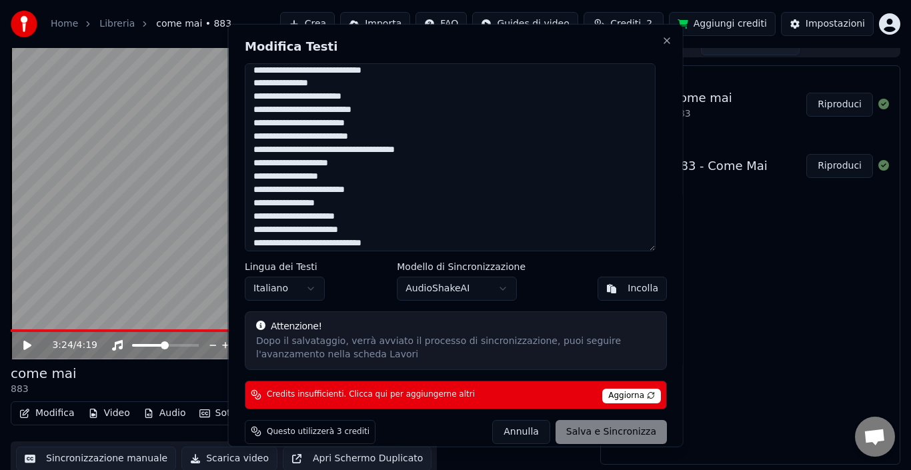
type textarea "**********"
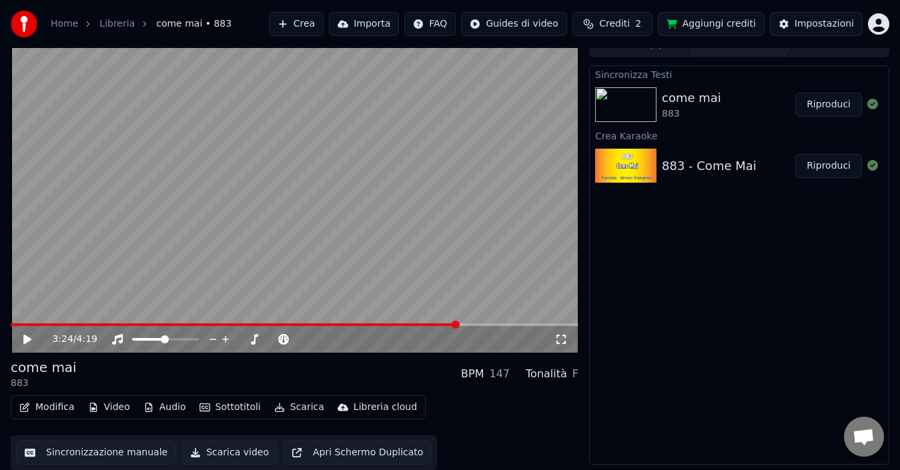
click at [78, 457] on button "Sincronizzazione manuale" at bounding box center [96, 453] width 160 height 24
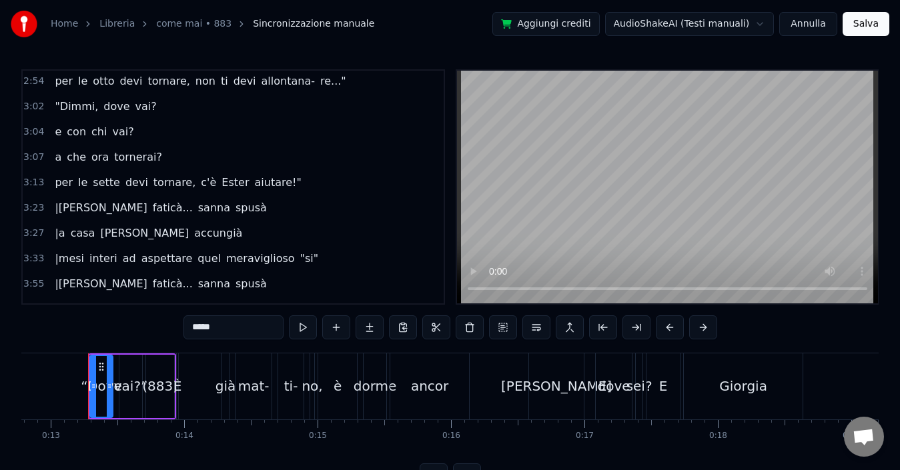
scroll to position [1003, 0]
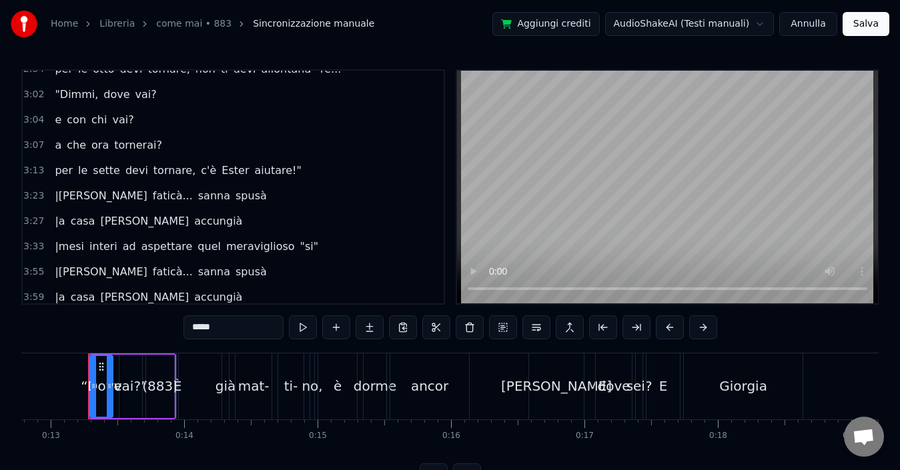
click at [38, 195] on span "3:23" at bounding box center [33, 195] width 21 height 13
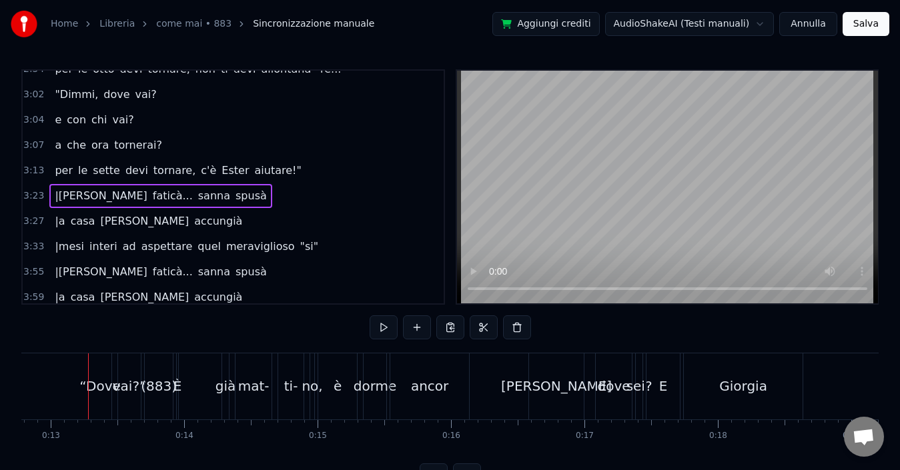
scroll to position [0, 27149]
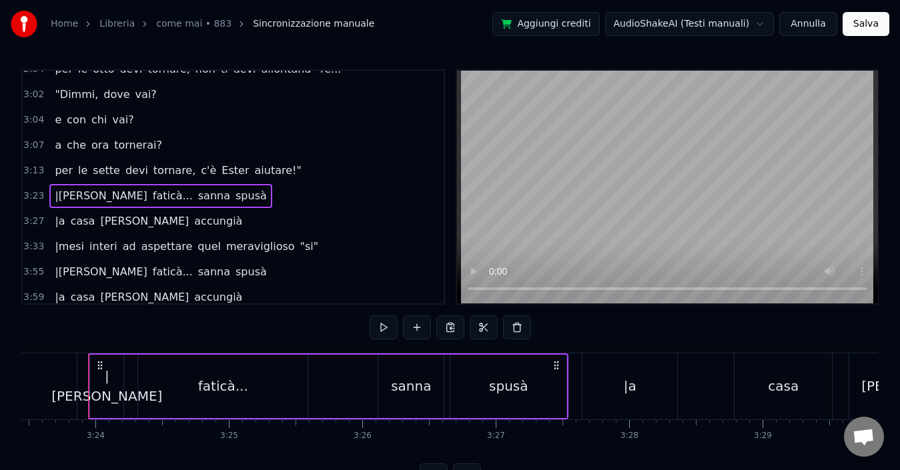
click at [28, 223] on span "3:27" at bounding box center [33, 221] width 21 height 13
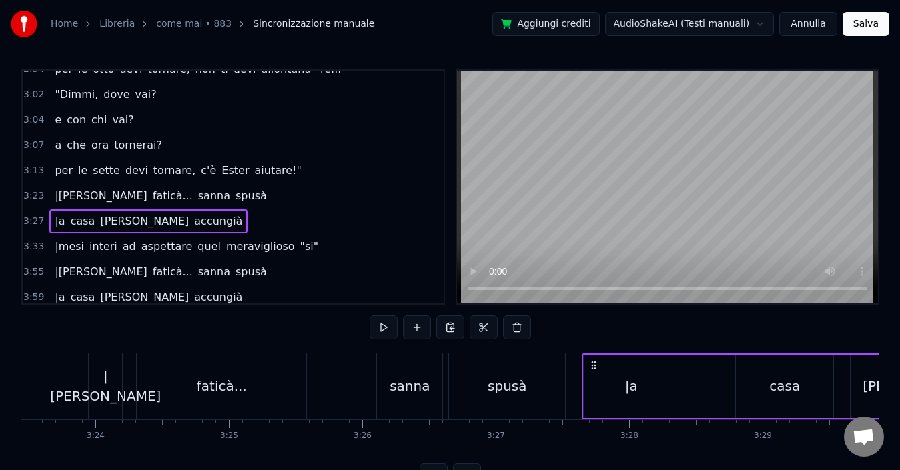
click at [32, 197] on span "3:23" at bounding box center [33, 195] width 21 height 13
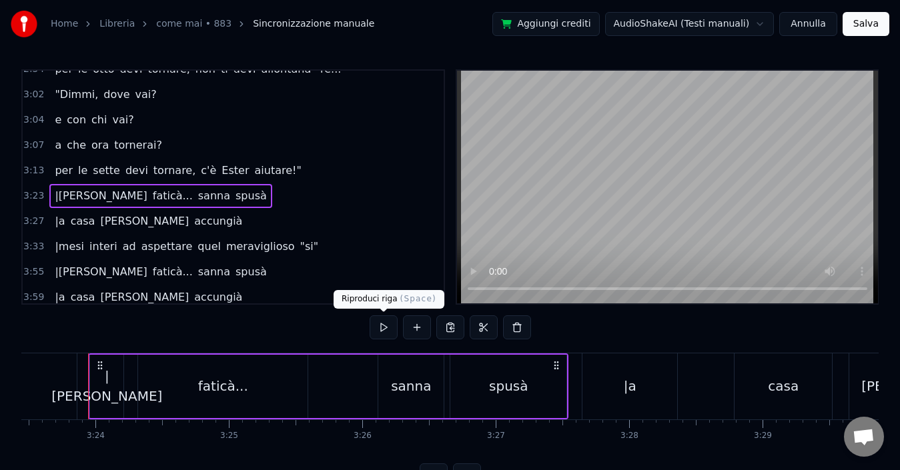
click at [378, 331] on button at bounding box center [384, 328] width 28 height 24
click at [863, 18] on button "Salva" at bounding box center [866, 24] width 47 height 24
